Goal: Use online tool/utility: Utilize a website feature to perform a specific function

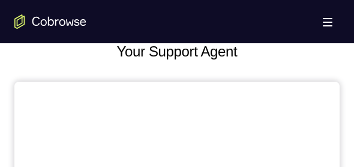
scroll to position [540, 0]
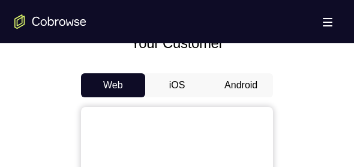
click at [224, 83] on button "Android" at bounding box center [241, 85] width 64 height 24
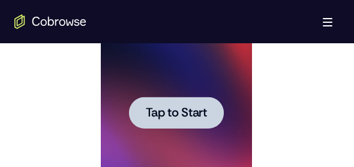
scroll to position [0, 0]
click at [170, 111] on span "Tap to Start" at bounding box center [175, 113] width 61 height 12
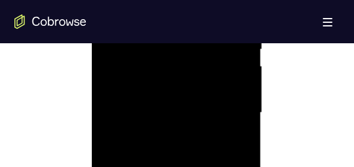
click at [172, 275] on div at bounding box center [175, 113] width 151 height 336
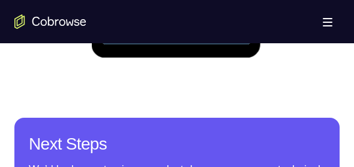
scroll to position [839, 0]
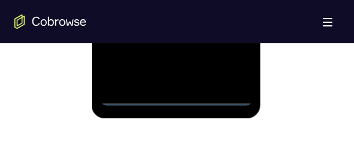
scroll to position [899, 0]
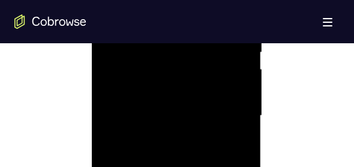
scroll to position [719, 0]
click at [225, 109] on div at bounding box center [175, 113] width 151 height 336
click at [162, 134] on div at bounding box center [175, 113] width 151 height 336
click at [150, 103] on div at bounding box center [175, 113] width 151 height 336
click at [164, 92] on div at bounding box center [175, 113] width 151 height 336
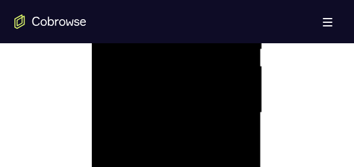
click at [143, 108] on div at bounding box center [175, 113] width 151 height 336
click at [141, 147] on div at bounding box center [175, 113] width 151 height 336
click at [152, 150] on div at bounding box center [175, 113] width 151 height 336
click at [156, 154] on div at bounding box center [175, 113] width 151 height 336
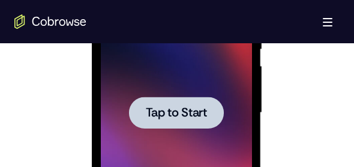
click at [170, 111] on span "Tap to Start" at bounding box center [175, 113] width 61 height 12
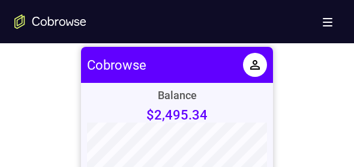
scroll to position [540, 0]
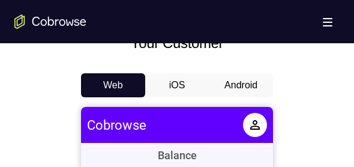
click at [253, 85] on button "Android" at bounding box center [241, 85] width 64 height 24
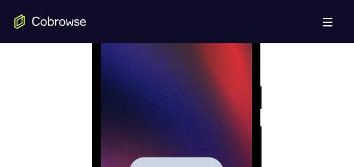
scroll to position [779, 0]
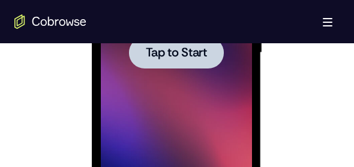
click at [186, 55] on span "Tap to Start" at bounding box center [175, 53] width 61 height 12
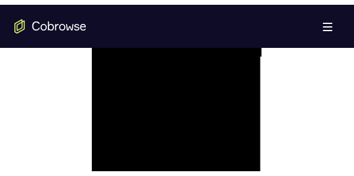
scroll to position [599, 0]
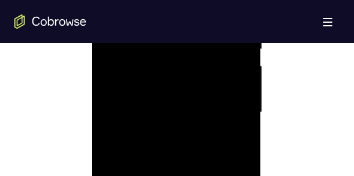
click at [150, 91] on div at bounding box center [175, 113] width 151 height 336
click at [134, 114] on div at bounding box center [175, 113] width 151 height 336
click at [134, 152] on div at bounding box center [175, 113] width 151 height 336
click at [146, 151] on div at bounding box center [175, 113] width 151 height 336
click at [185, 144] on div at bounding box center [175, 113] width 151 height 336
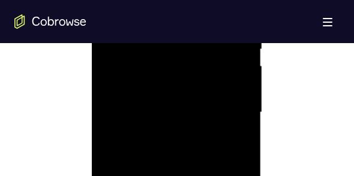
click at [232, 127] on div at bounding box center [175, 113] width 151 height 336
click at [186, 106] on div at bounding box center [175, 113] width 151 height 336
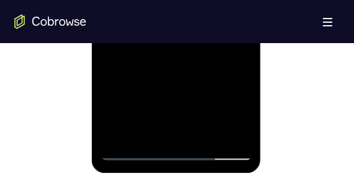
scroll to position [779, 0]
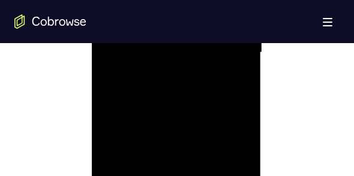
click at [192, 103] on div at bounding box center [175, 53] width 151 height 336
click at [161, 0] on div at bounding box center [175, 53] width 151 height 336
click at [225, 166] on div at bounding box center [175, 53] width 151 height 336
click at [237, 50] on div at bounding box center [175, 53] width 151 height 336
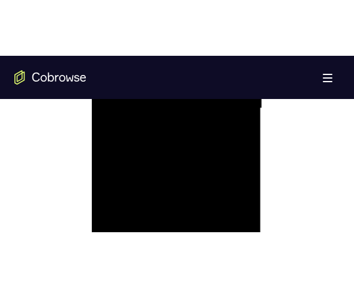
scroll to position [659, 0]
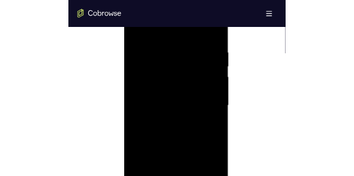
click at [253, 114] on div at bounding box center [208, 175] width 151 height 336
click at [256, 114] on div at bounding box center [208, 175] width 151 height 336
click at [265, 107] on div at bounding box center [208, 175] width 151 height 336
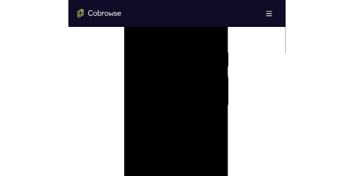
click at [270, 57] on div at bounding box center [208, 175] width 151 height 336
click at [241, 166] on div at bounding box center [208, 175] width 151 height 336
click at [204, 166] on div at bounding box center [208, 175] width 151 height 336
click at [153, 87] on div at bounding box center [208, 175] width 151 height 336
click at [146, 54] on div at bounding box center [208, 175] width 151 height 336
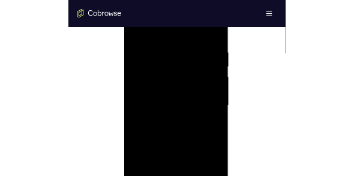
click at [160, 91] on div at bounding box center [208, 175] width 151 height 336
click at [141, 50] on div at bounding box center [208, 175] width 151 height 336
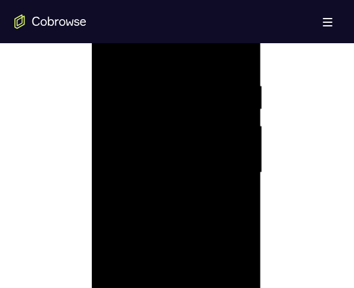
click at [165, 166] on div at bounding box center [175, 173] width 151 height 336
click at [155, 166] on div at bounding box center [175, 173] width 151 height 336
click at [173, 166] on div at bounding box center [175, 173] width 151 height 336
click at [179, 166] on div at bounding box center [175, 173] width 151 height 336
click at [240, 166] on div at bounding box center [175, 173] width 151 height 336
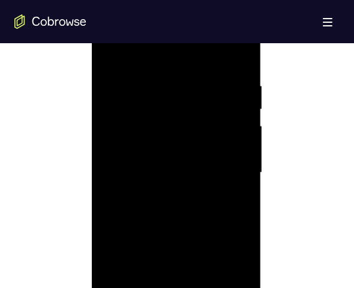
click at [213, 166] on div at bounding box center [175, 173] width 151 height 336
click at [111, 53] on div at bounding box center [175, 173] width 151 height 336
click at [128, 82] on div at bounding box center [175, 173] width 151 height 336
click at [113, 55] on div at bounding box center [175, 173] width 151 height 336
click at [134, 89] on div at bounding box center [175, 173] width 151 height 336
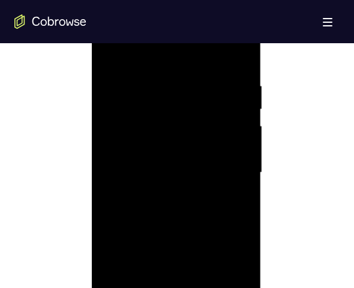
click at [109, 52] on div at bounding box center [175, 173] width 151 height 336
click at [115, 96] on div at bounding box center [175, 173] width 151 height 336
click at [167, 166] on div at bounding box center [175, 173] width 151 height 336
click at [168, 166] on div at bounding box center [175, 173] width 151 height 336
click at [171, 166] on div at bounding box center [175, 173] width 151 height 336
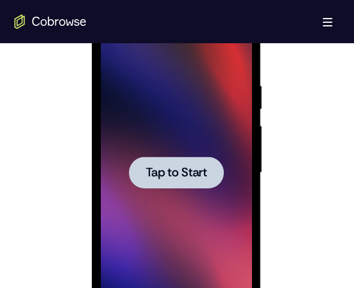
scroll to position [779, 0]
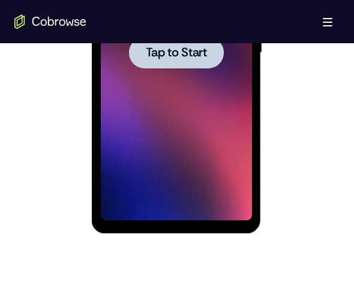
click at [177, 56] on span "Tap to Start" at bounding box center [175, 53] width 61 height 12
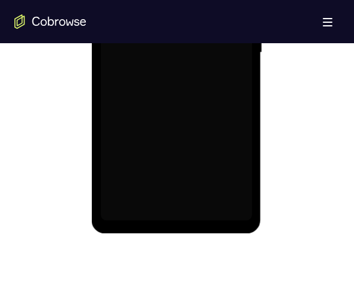
scroll to position [659, 0]
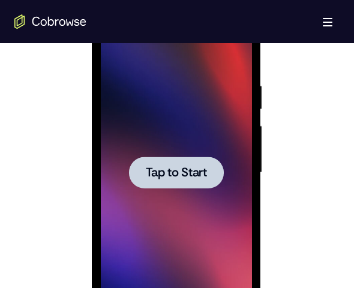
click at [149, 166] on span "Tap to Start" at bounding box center [175, 173] width 61 height 12
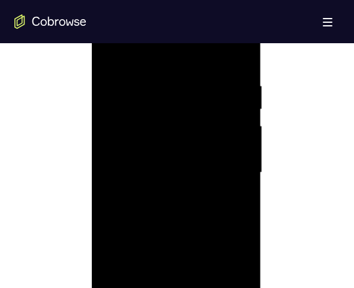
click at [174, 166] on div at bounding box center [175, 173] width 151 height 336
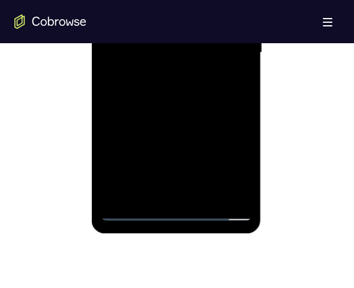
click at [229, 162] on div at bounding box center [175, 53] width 151 height 336
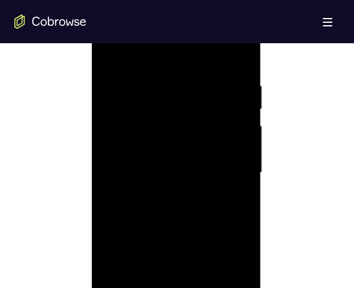
click at [177, 62] on div at bounding box center [175, 173] width 151 height 336
click at [225, 158] on div at bounding box center [175, 173] width 151 height 336
click at [158, 166] on div at bounding box center [175, 173] width 151 height 336
click at [167, 162] on div at bounding box center [175, 173] width 151 height 336
click at [178, 153] on div at bounding box center [175, 173] width 151 height 336
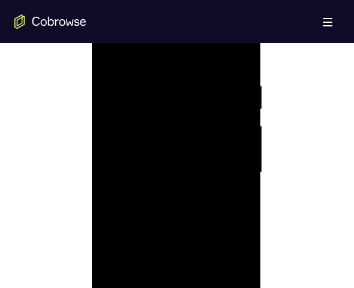
click at [177, 166] on div at bounding box center [175, 173] width 151 height 336
click at [183, 166] on div at bounding box center [175, 173] width 151 height 336
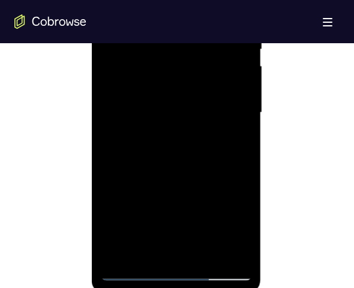
click at [158, 152] on div at bounding box center [175, 113] width 151 height 336
click at [189, 150] on div at bounding box center [175, 113] width 151 height 336
click at [189, 129] on div at bounding box center [175, 113] width 151 height 336
click at [206, 117] on div at bounding box center [175, 113] width 151 height 336
click at [194, 150] on div at bounding box center [175, 113] width 151 height 336
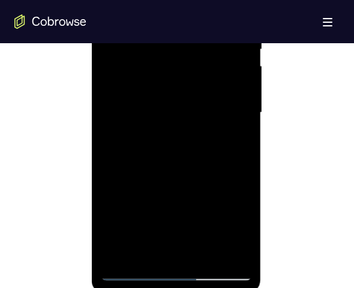
click at [171, 158] on div at bounding box center [175, 113] width 151 height 336
click at [204, 166] on div at bounding box center [175, 113] width 151 height 336
click at [158, 166] on div at bounding box center [175, 113] width 151 height 336
click at [122, 56] on div at bounding box center [175, 113] width 151 height 336
click at [203, 166] on div at bounding box center [175, 113] width 151 height 336
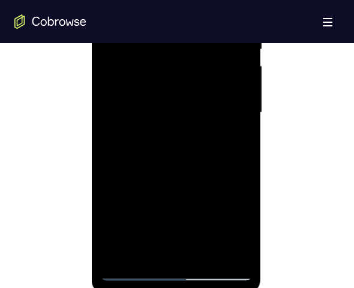
scroll to position [599, 0]
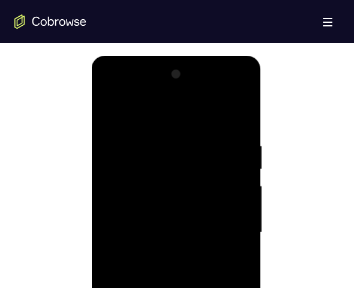
click at [170, 153] on div at bounding box center [175, 233] width 151 height 336
click at [146, 166] on div at bounding box center [175, 233] width 151 height 336
click at [240, 166] on div at bounding box center [175, 233] width 151 height 336
click at [137, 166] on div at bounding box center [175, 233] width 151 height 336
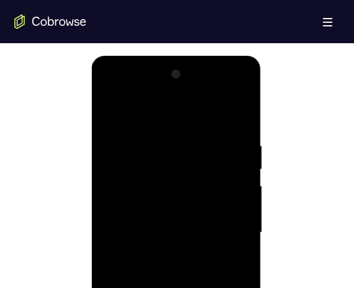
click at [174, 166] on div at bounding box center [175, 233] width 151 height 336
click at [230, 166] on div at bounding box center [175, 233] width 151 height 336
click at [175, 166] on div at bounding box center [175, 233] width 151 height 336
click at [147, 166] on div at bounding box center [175, 233] width 151 height 336
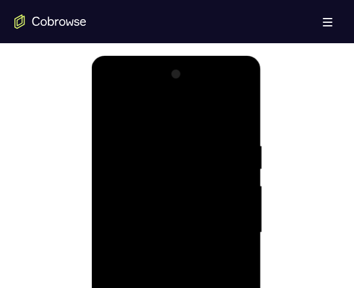
click at [159, 166] on div at bounding box center [175, 233] width 151 height 336
click at [148, 166] on div at bounding box center [175, 233] width 151 height 336
click at [242, 166] on div at bounding box center [175, 233] width 151 height 336
click at [233, 117] on div at bounding box center [175, 233] width 151 height 336
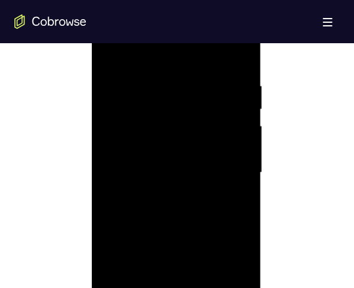
click at [170, 166] on div at bounding box center [175, 173] width 151 height 336
click at [108, 49] on div at bounding box center [175, 173] width 151 height 336
click at [173, 166] on div at bounding box center [175, 173] width 151 height 336
click at [109, 53] on div at bounding box center [175, 173] width 151 height 336
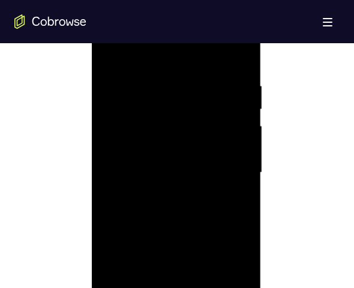
click at [194, 79] on div at bounding box center [175, 173] width 151 height 336
click at [143, 166] on div at bounding box center [175, 173] width 151 height 336
click at [147, 166] on div at bounding box center [175, 173] width 151 height 336
click at [199, 166] on div at bounding box center [175, 173] width 151 height 336
click at [236, 166] on div at bounding box center [175, 173] width 151 height 336
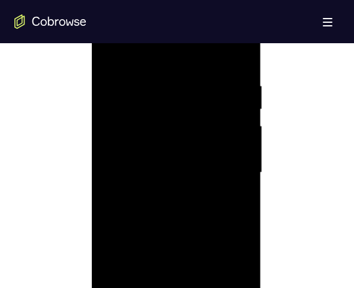
click at [238, 58] on div at bounding box center [175, 173] width 151 height 336
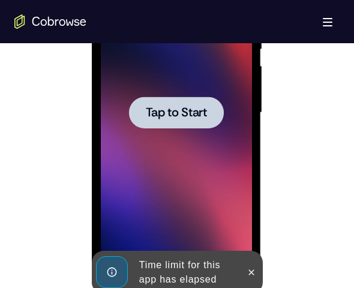
drag, startPoint x: 146, startPoint y: 103, endPoint x: 178, endPoint y: 204, distance: 106.2
click at [146, 103] on div at bounding box center [175, 113] width 95 height 32
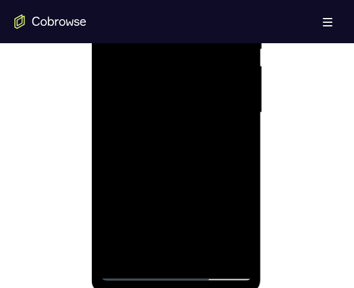
click at [135, 114] on div at bounding box center [175, 113] width 151 height 336
click at [168, 166] on div at bounding box center [175, 113] width 151 height 336
click at [233, 166] on div at bounding box center [175, 113] width 151 height 336
